Goal: Information Seeking & Learning: Learn about a topic

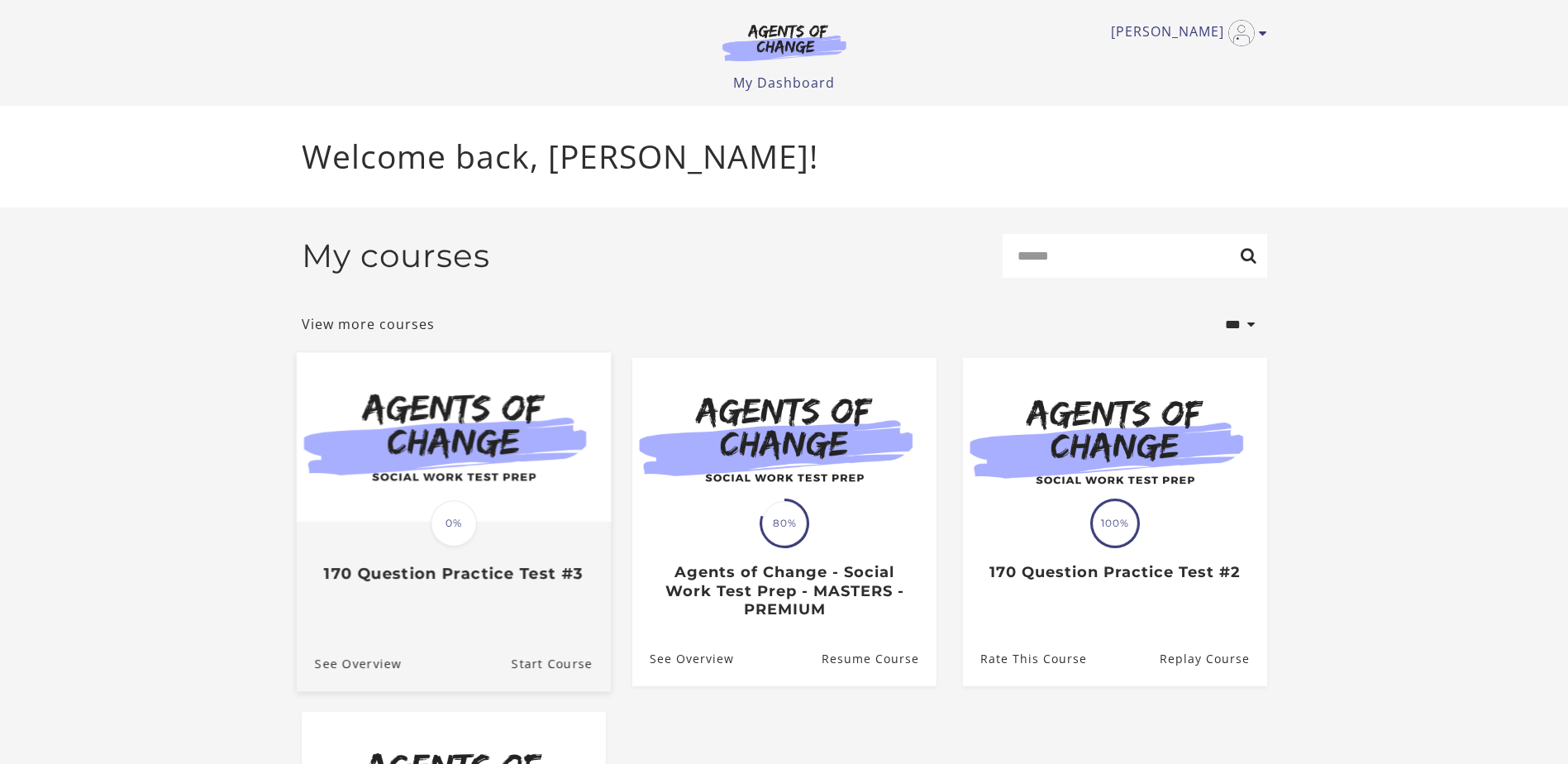
click at [472, 487] on img at bounding box center [453, 437] width 314 height 169
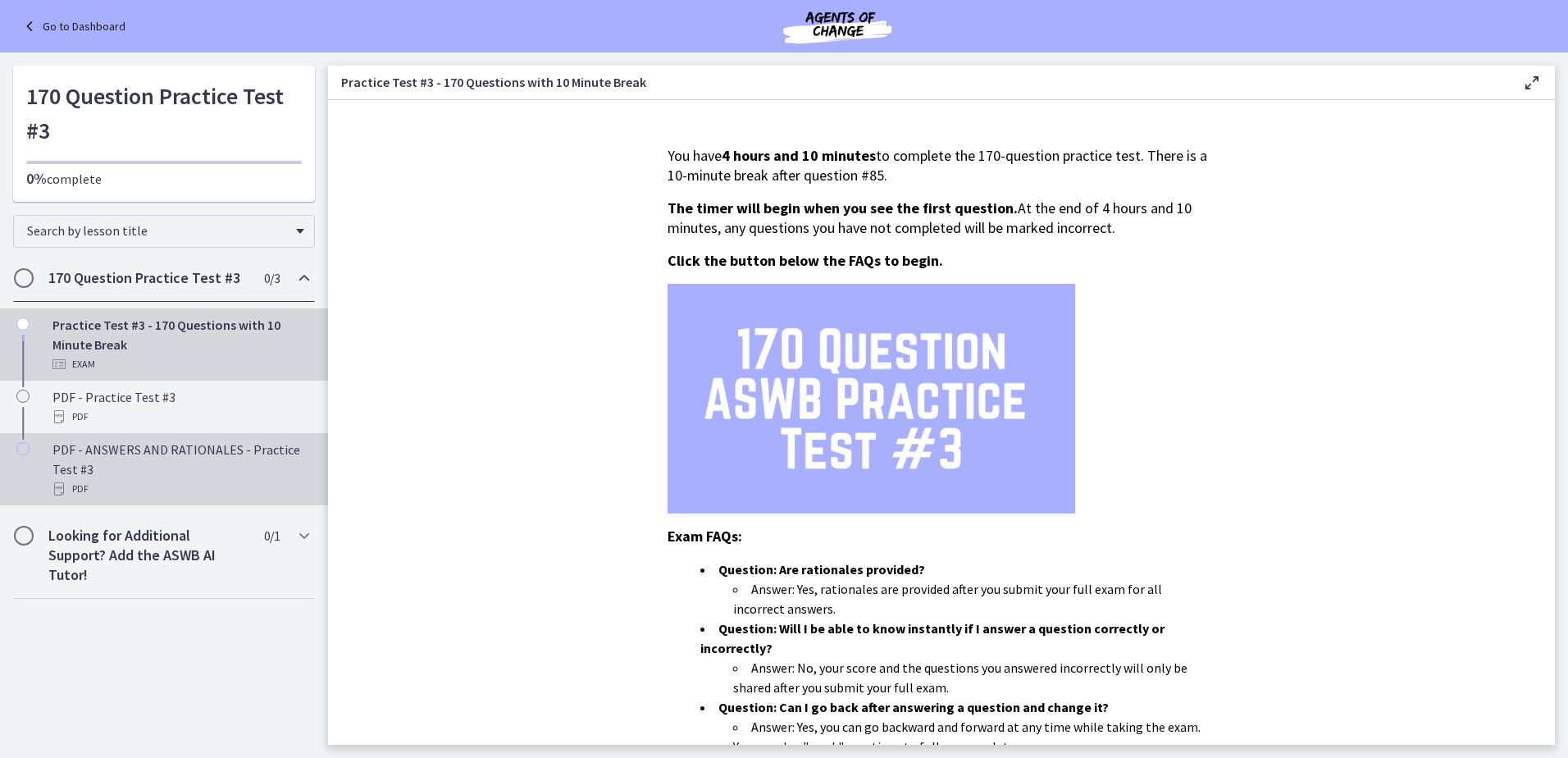
click at [167, 455] on div "PDF - ANSWERS AND RATIONALES - Practice Test #3 PDF" at bounding box center [180, 469] width 256 height 59
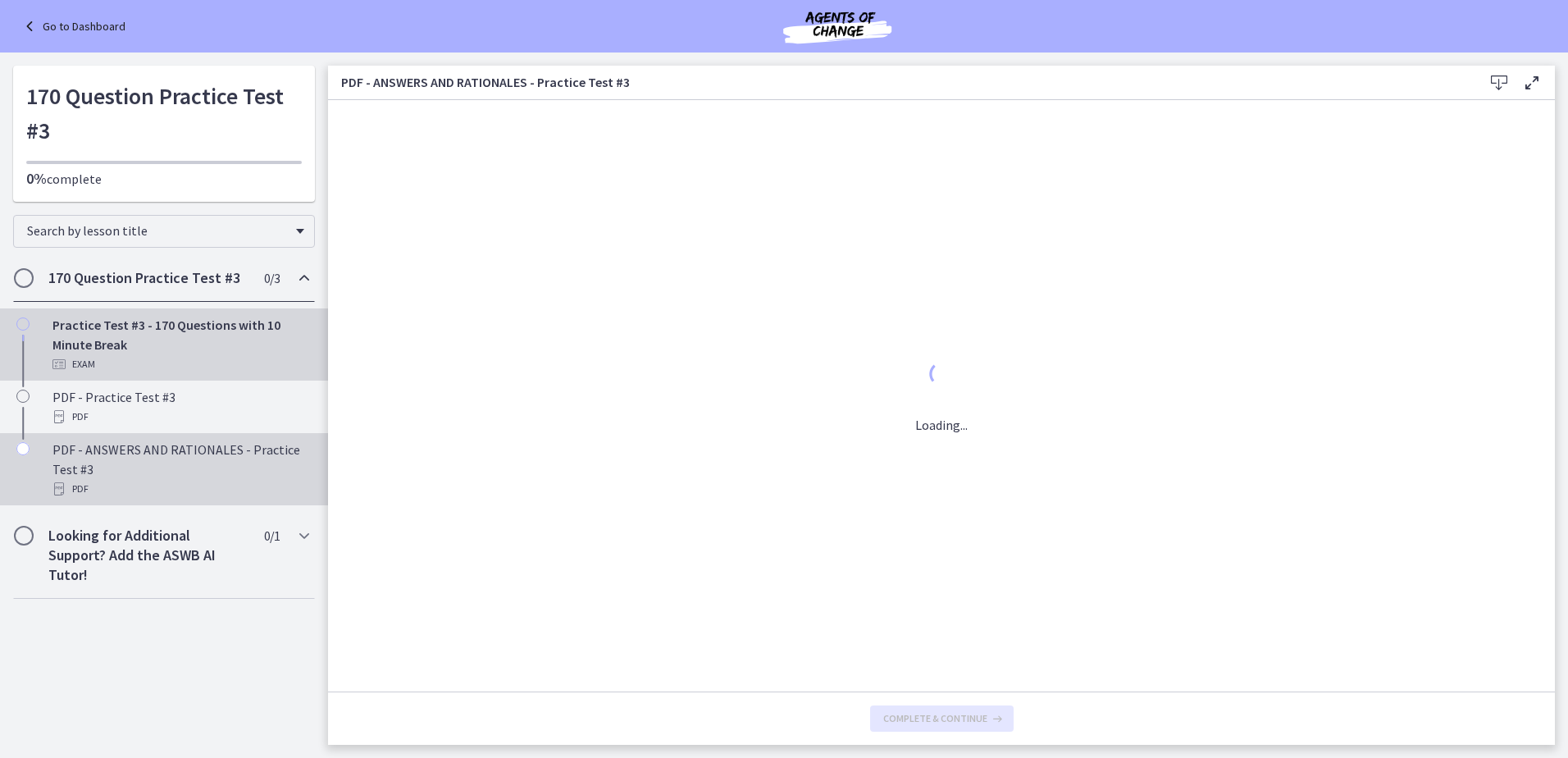
click at [167, 455] on div "PDF - ANSWERS AND RATIONALES - Practice Test #3 PDF" at bounding box center [180, 469] width 256 height 59
